Goal: Task Accomplishment & Management: Manage account settings

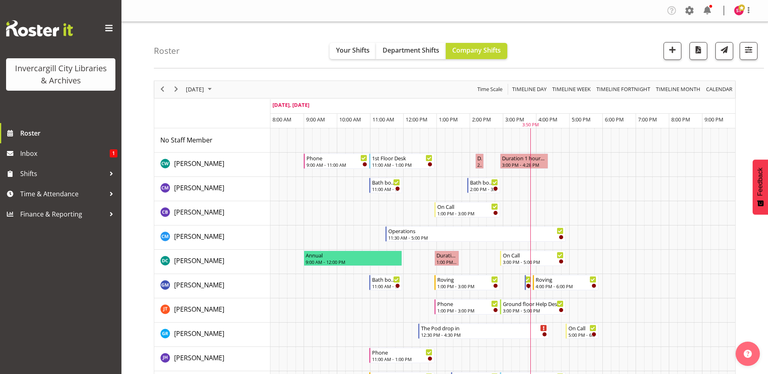
scroll to position [324, 0]
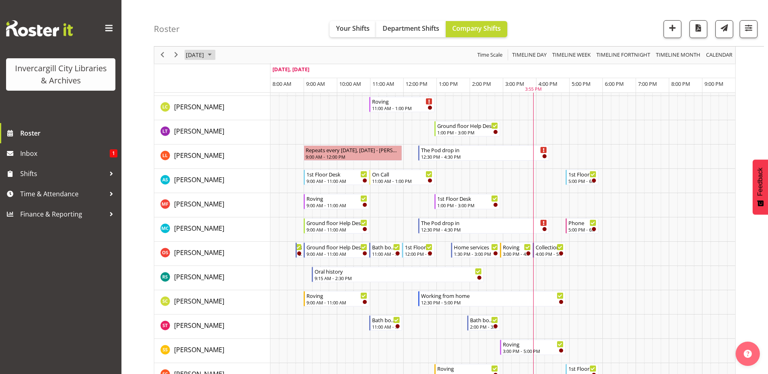
click at [201, 54] on span "[DATE]" at bounding box center [195, 55] width 20 height 10
click at [218, 120] on span "7" at bounding box center [220, 117] width 12 height 12
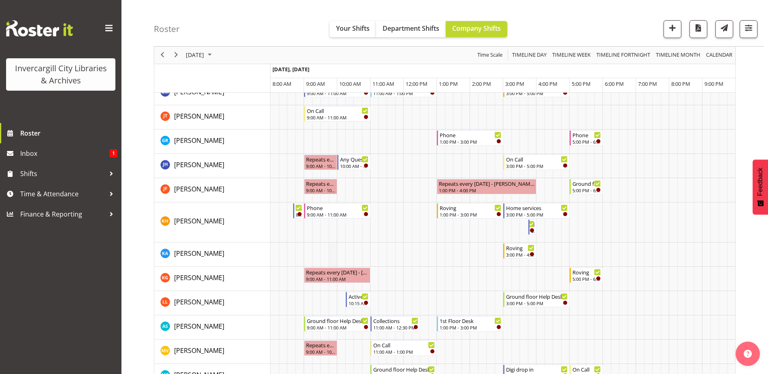
scroll to position [202, 0]
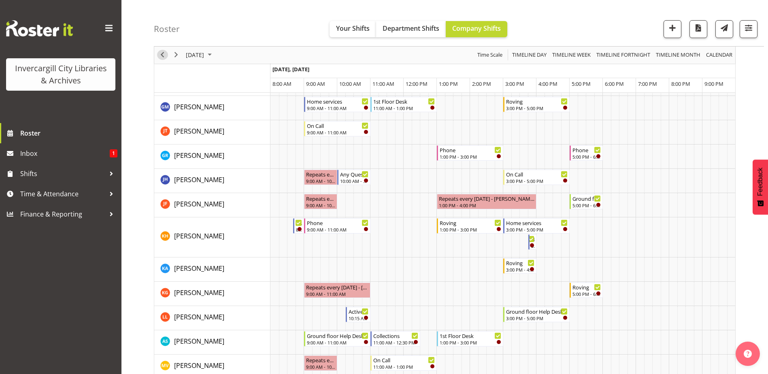
click at [164, 53] on span "Previous" at bounding box center [162, 55] width 10 height 10
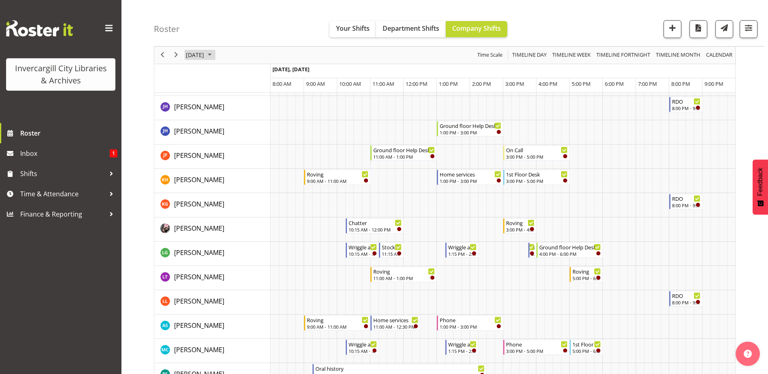
click at [192, 52] on span "October 6, 2025" at bounding box center [195, 55] width 20 height 10
click at [263, 104] on span "3" at bounding box center [259, 103] width 12 height 12
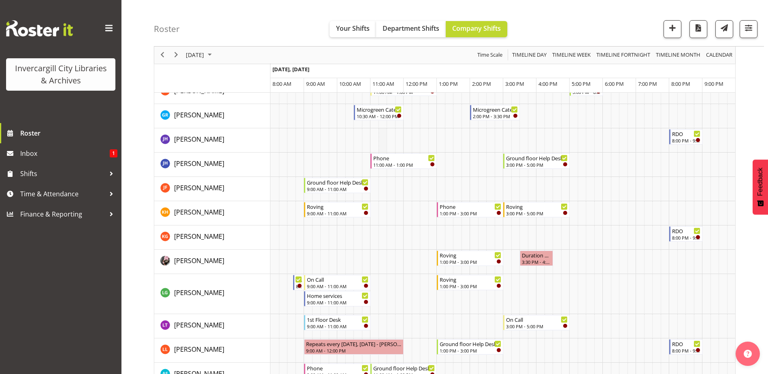
scroll to position [283, 0]
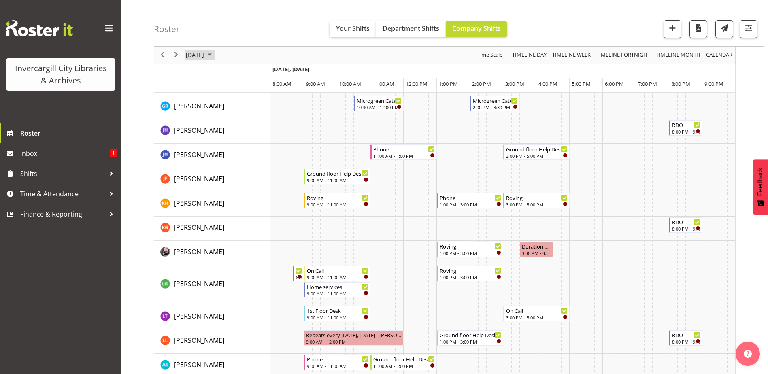
click at [205, 53] on span "[DATE]" at bounding box center [195, 55] width 20 height 10
click at [217, 119] on span "7" at bounding box center [220, 117] width 12 height 12
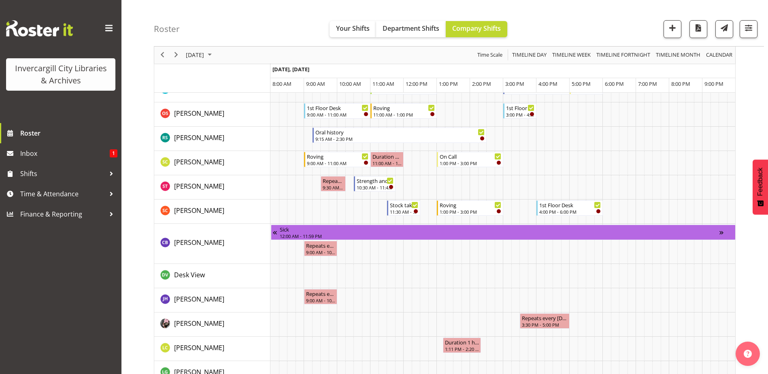
scroll to position [446, 0]
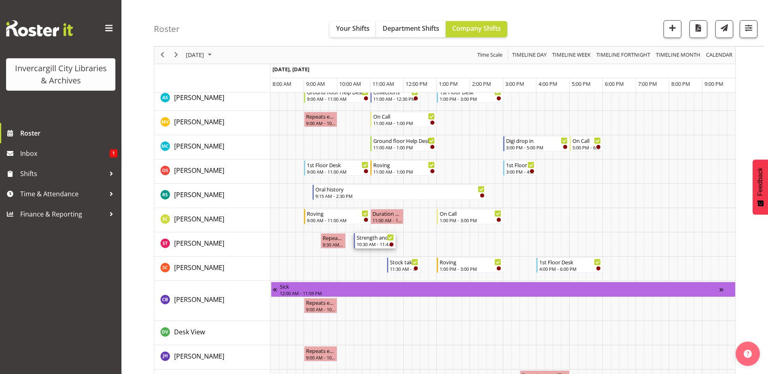
click at [380, 239] on div "Strength and Balance" at bounding box center [375, 237] width 37 height 8
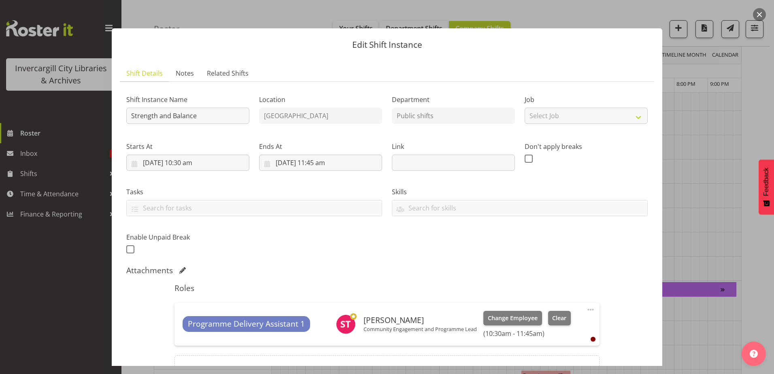
click at [760, 15] on button "button" at bounding box center [759, 14] width 13 height 13
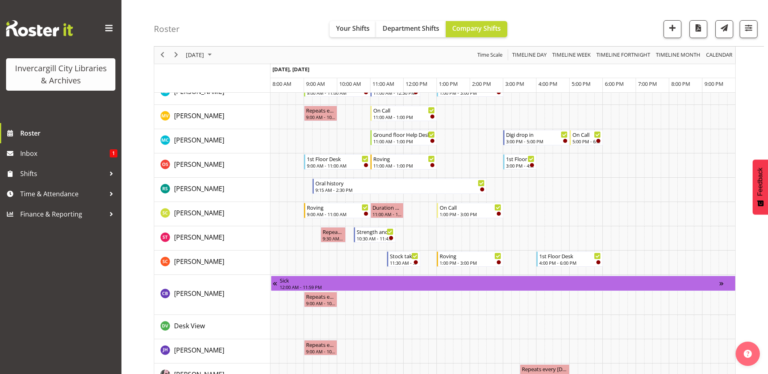
scroll to position [486, 0]
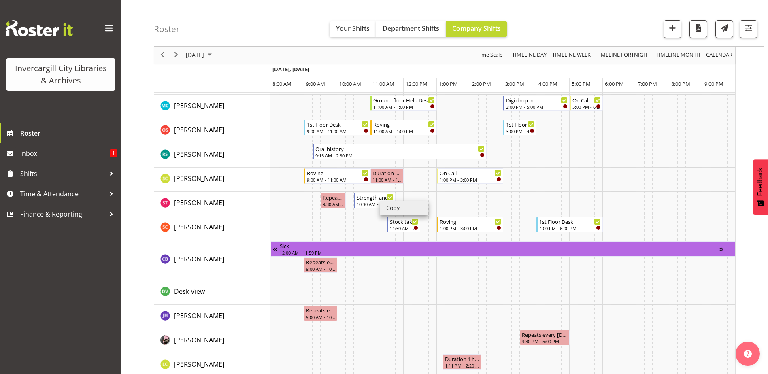
click at [390, 210] on li "Copy" at bounding box center [404, 208] width 49 height 15
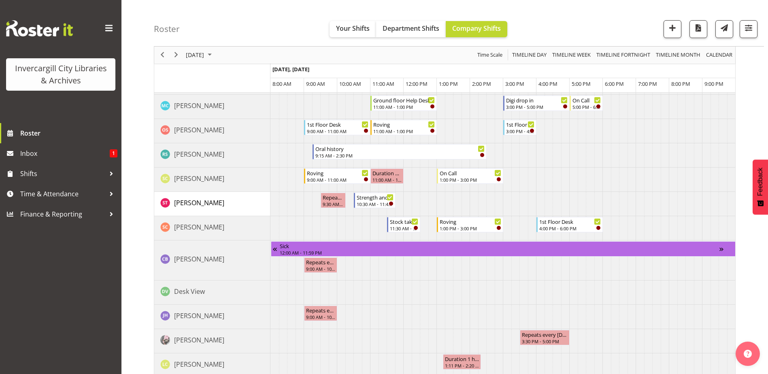
click at [359, 343] on td "Timeline Day of October 7, 2025" at bounding box center [357, 341] width 8 height 24
click at [364, 335] on td "Timeline Day of October 7, 2025" at bounding box center [366, 341] width 8 height 24
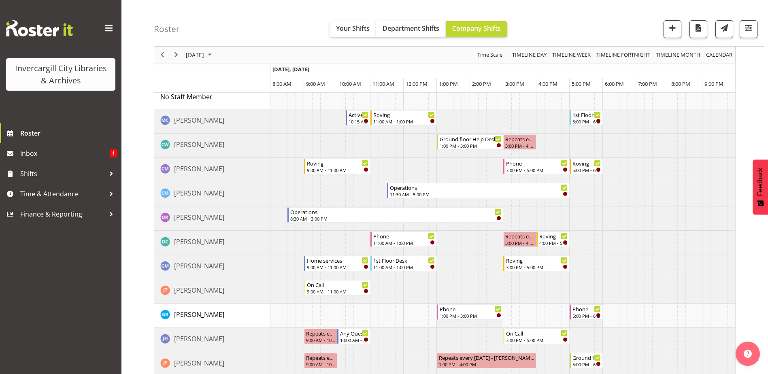
scroll to position [0, 0]
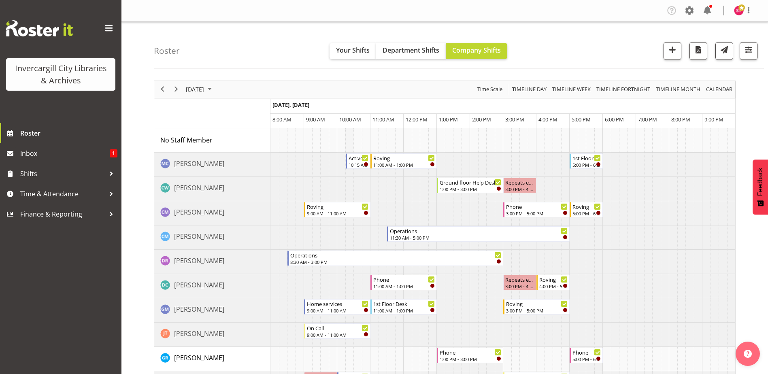
click at [351, 134] on td "Timeline Day of October 7, 2025" at bounding box center [349, 140] width 8 height 24
click at [359, 134] on td "Timeline Day of October 7, 2025" at bounding box center [357, 140] width 8 height 24
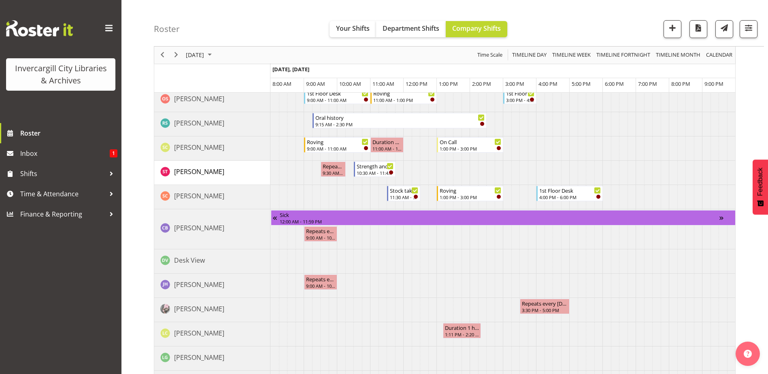
scroll to position [526, 0]
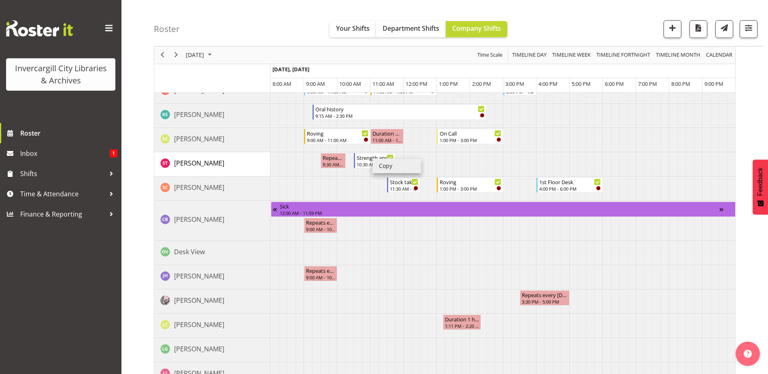
click at [382, 163] on li "Copy" at bounding box center [396, 166] width 49 height 15
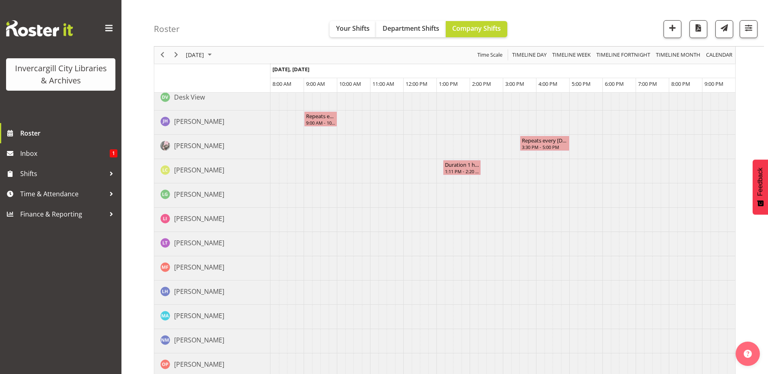
scroll to position [647, 0]
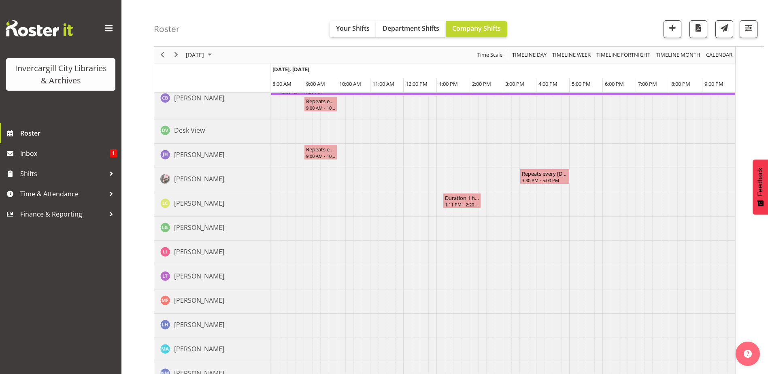
click at [385, 167] on td "Timeline Day of October 7, 2025" at bounding box center [382, 156] width 8 height 24
click at [213, 183] on div "[PERSON_NAME]" at bounding box center [215, 180] width 110 height 12
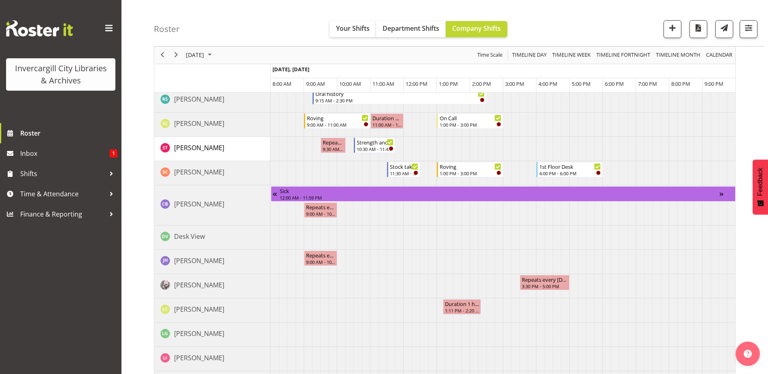
scroll to position [486, 0]
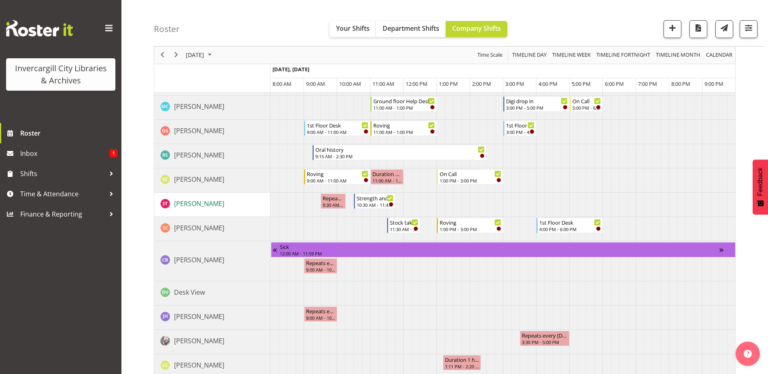
click at [212, 204] on span "[PERSON_NAME]" at bounding box center [199, 203] width 50 height 9
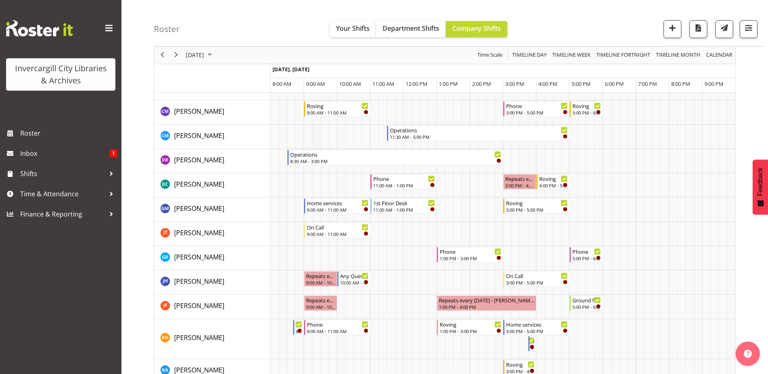
scroll to position [162, 0]
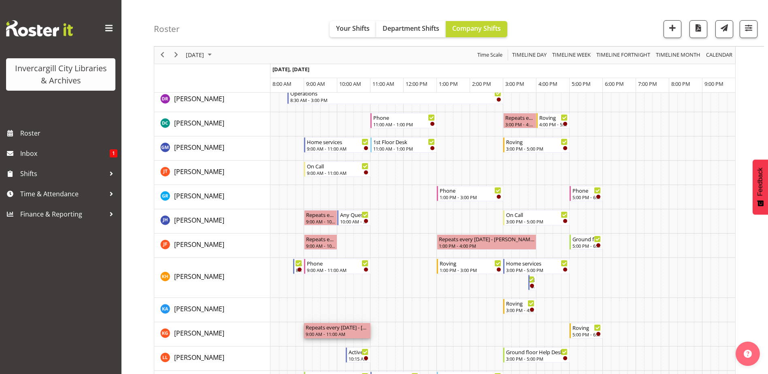
click at [326, 331] on div "Repeats every tuesday - Katie Greene 9:00 AM - 11:00 AM" at bounding box center [337, 330] width 63 height 15
click at [326, 331] on div "9:00 AM - 11:00 AM" at bounding box center [337, 334] width 63 height 6
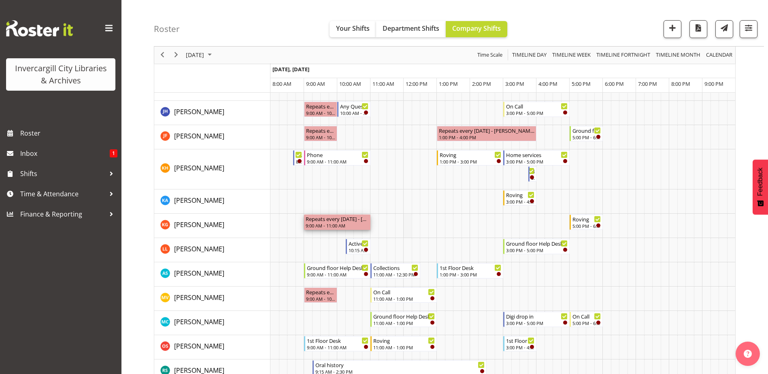
scroll to position [283, 0]
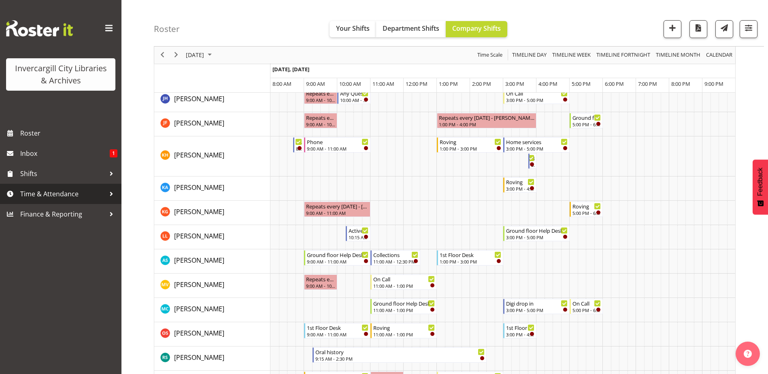
click at [80, 192] on span "Time & Attendance" at bounding box center [62, 194] width 85 height 12
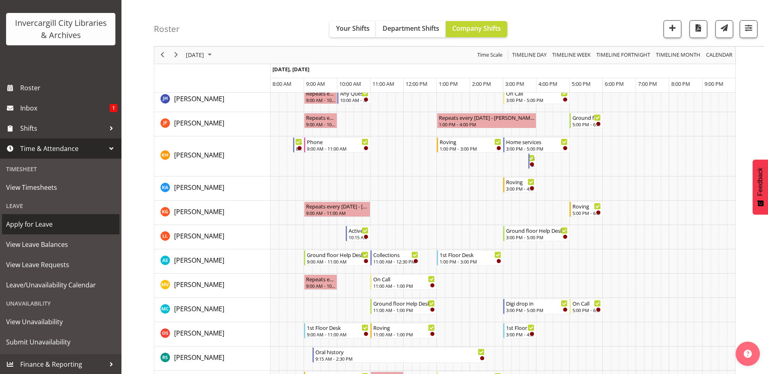
scroll to position [46, 0]
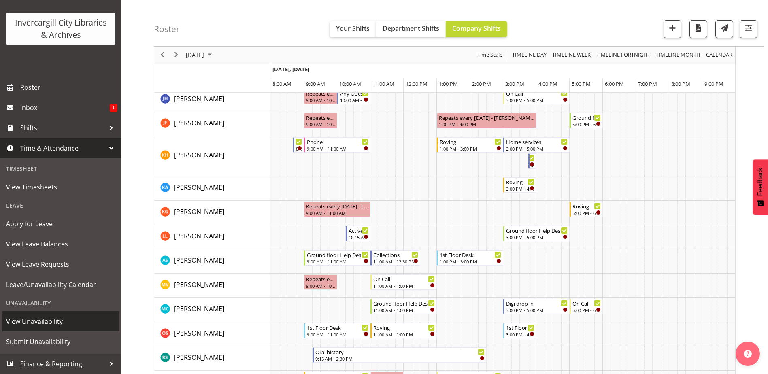
click at [46, 330] on link "View Unavailability" at bounding box center [60, 321] width 117 height 20
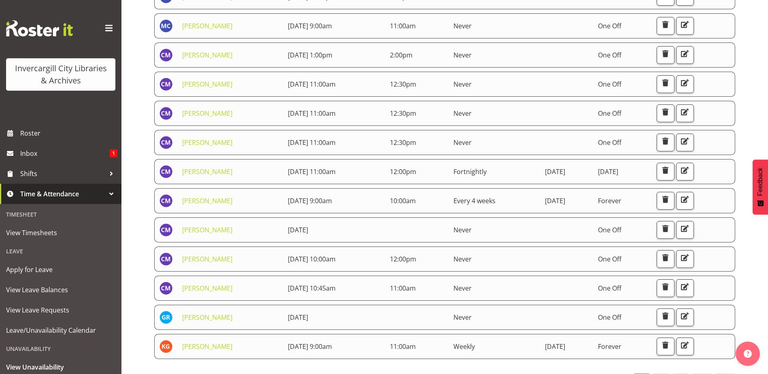
scroll to position [353, 0]
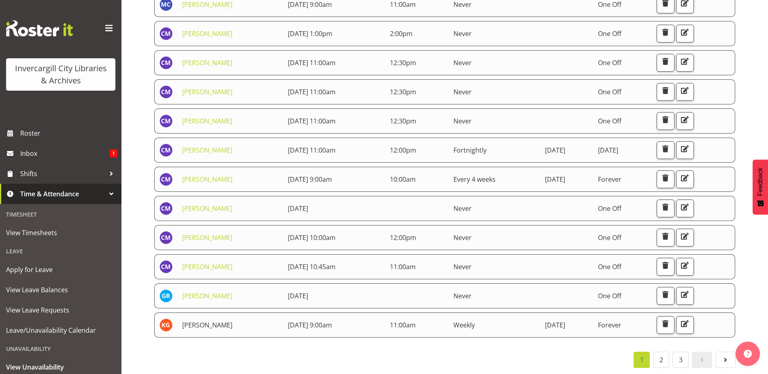
click at [198, 320] on link "[PERSON_NAME]" at bounding box center [207, 324] width 50 height 9
click at [634, 320] on td "Forever" at bounding box center [622, 324] width 59 height 25
click at [690, 322] on span "button" at bounding box center [684, 323] width 11 height 11
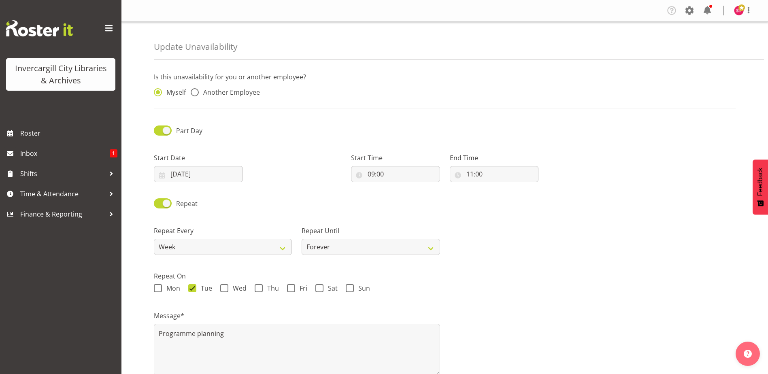
radio input "false"
radio input "true"
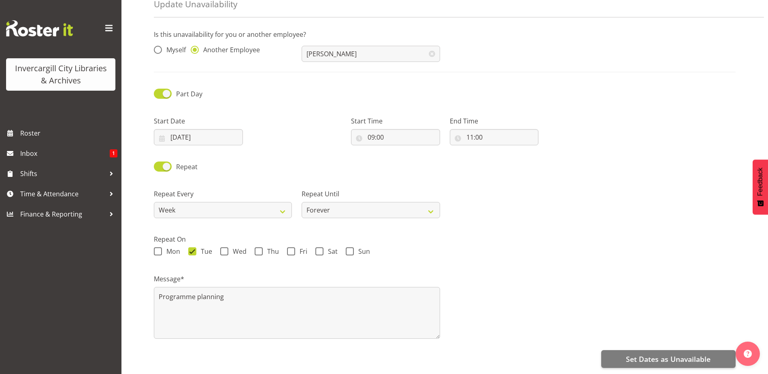
scroll to position [49, 0]
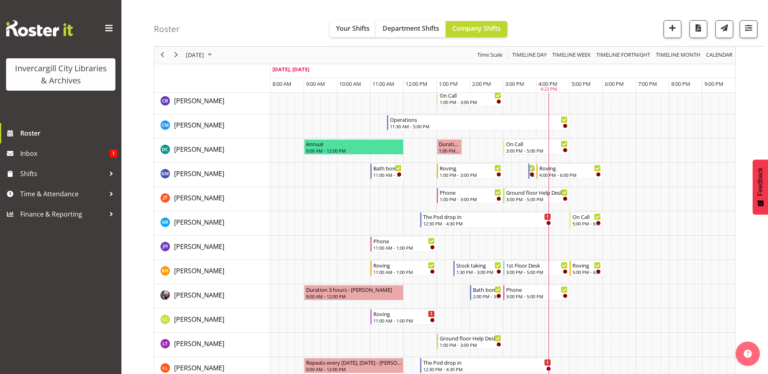
scroll to position [162, 0]
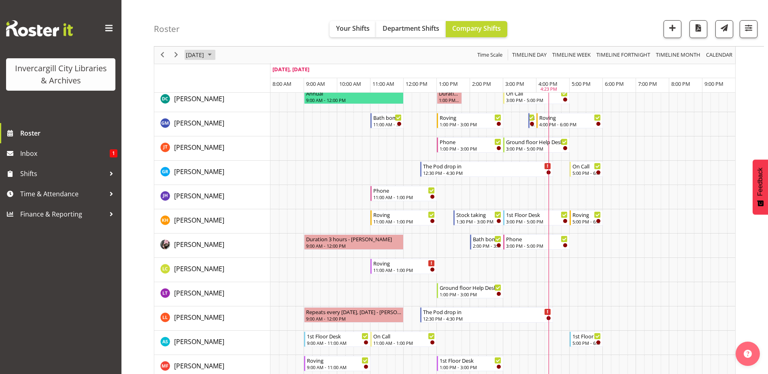
click at [205, 54] on span "[DATE]" at bounding box center [195, 55] width 20 height 10
click at [193, 120] on span "5" at bounding box center [194, 117] width 12 height 12
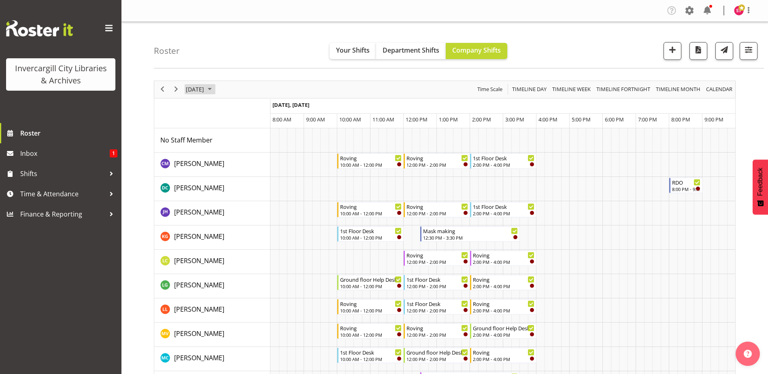
click at [200, 91] on span "[DATE]" at bounding box center [195, 89] width 20 height 10
click at [256, 137] on span "3" at bounding box center [259, 138] width 12 height 12
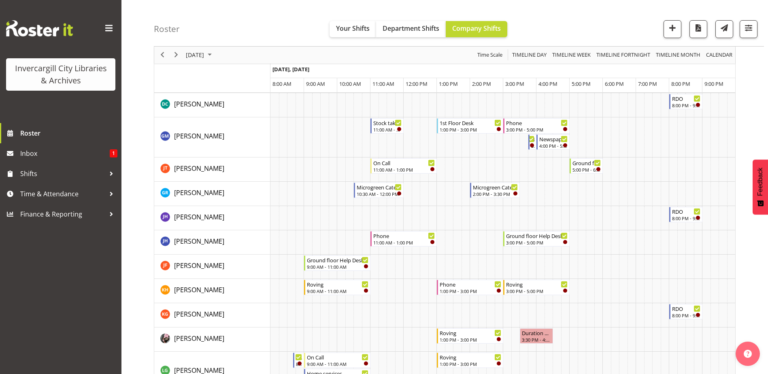
scroll to position [162, 0]
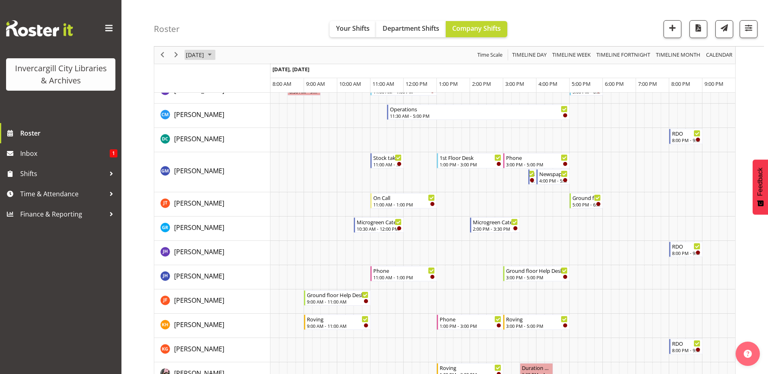
click at [194, 53] on span "[DATE]" at bounding box center [195, 55] width 20 height 10
click at [270, 101] on span "4" at bounding box center [272, 103] width 12 height 12
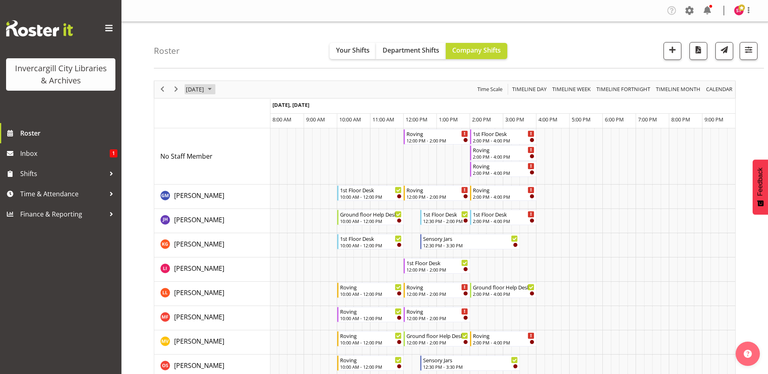
click at [199, 92] on span "[DATE]" at bounding box center [195, 89] width 20 height 10
click at [256, 137] on span "3" at bounding box center [259, 138] width 12 height 12
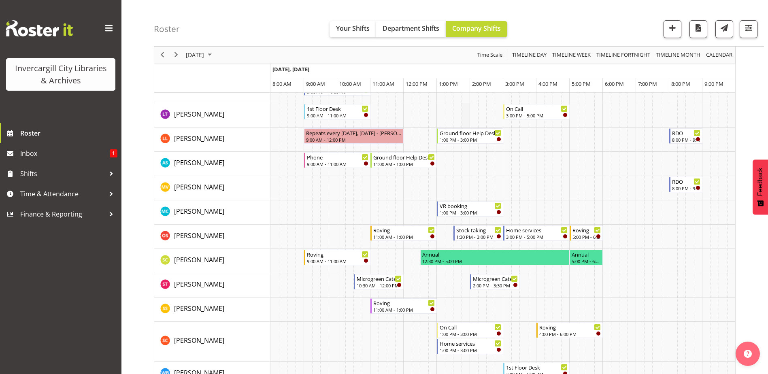
scroll to position [486, 0]
